Goal: Navigation & Orientation: Find specific page/section

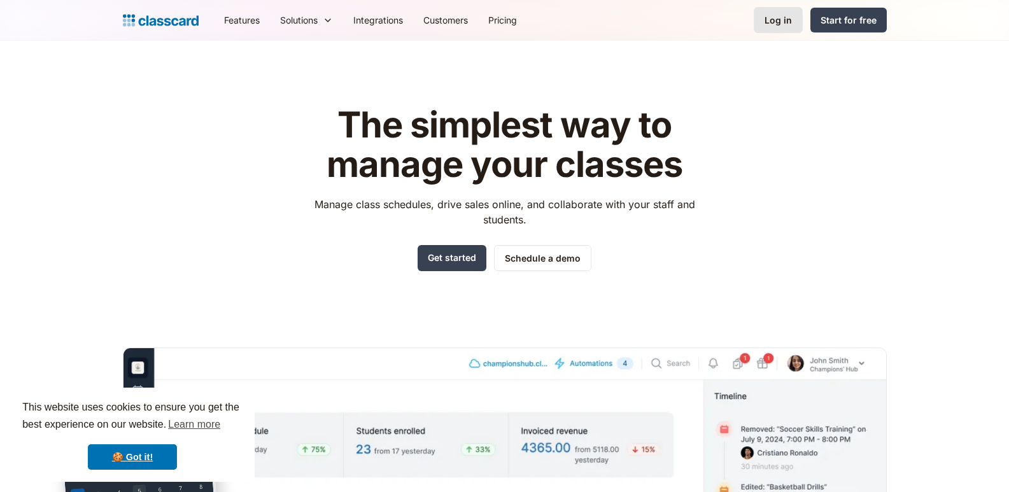
click at [781, 24] on div "Log in" at bounding box center [778, 19] width 27 height 13
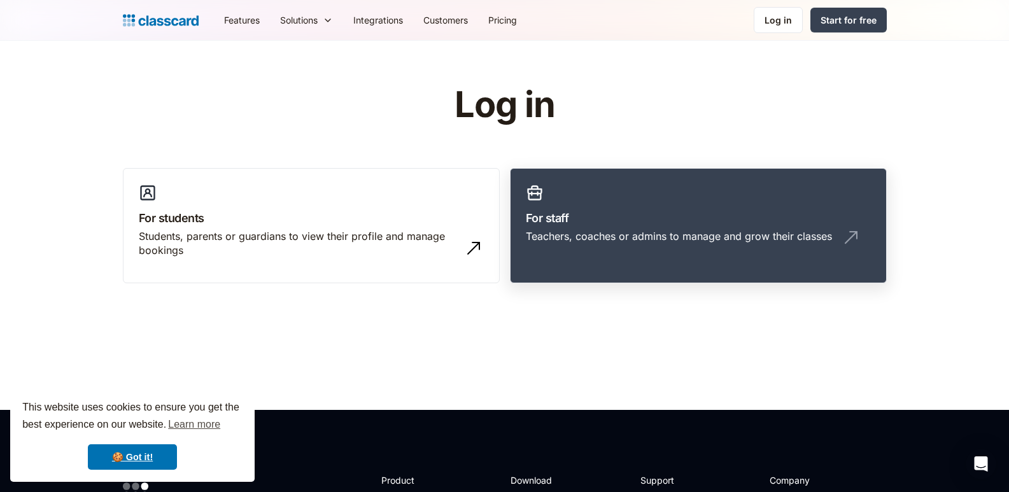
click at [635, 236] on div "Teachers, coaches or admins to manage and grow their classes" at bounding box center [679, 236] width 306 height 14
click at [712, 214] on h3 "For staff" at bounding box center [698, 217] width 345 height 17
